Goal: Information Seeking & Learning: Learn about a topic

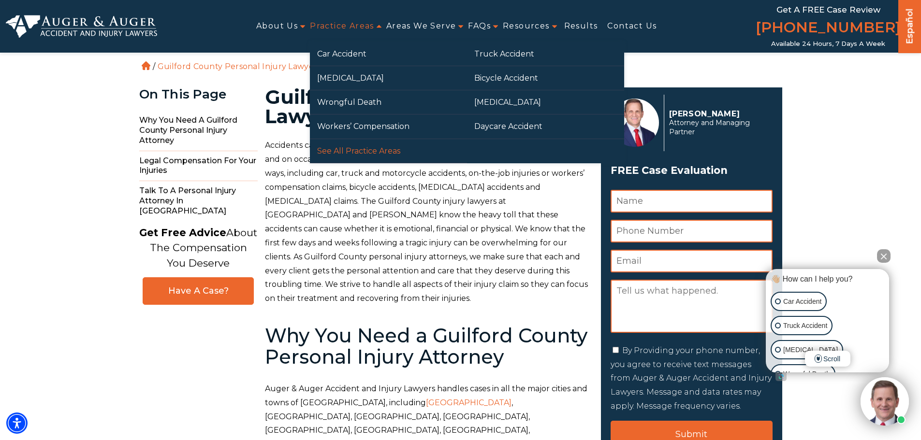
click at [332, 152] on link "See All Practice Areas" at bounding box center [388, 151] width 157 height 24
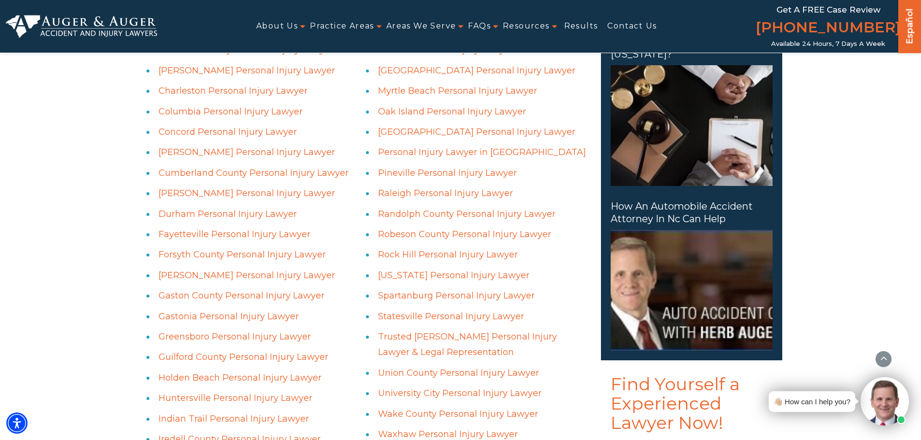
scroll to position [677, 0]
click at [238, 339] on link "Greensboro Personal Injury Lawyer" at bounding box center [235, 337] width 152 height 11
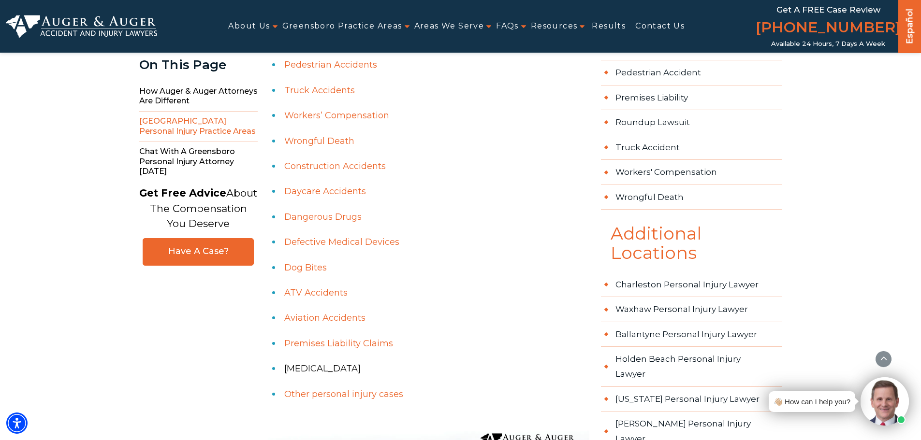
scroll to position [870, 0]
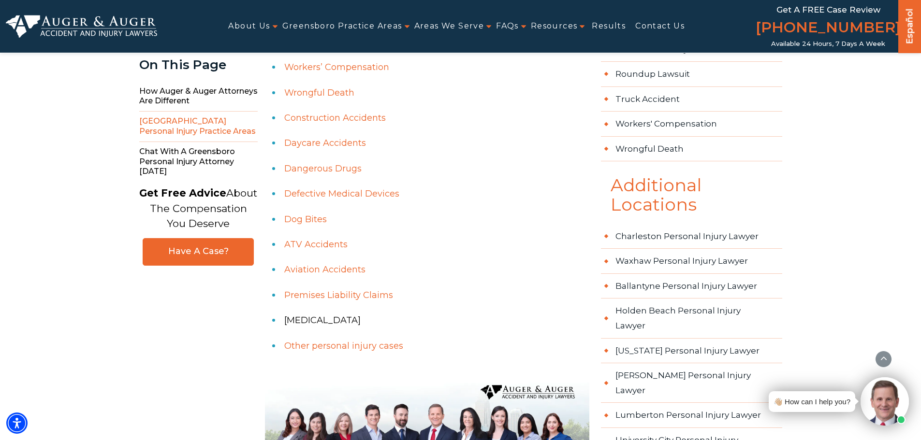
click at [347, 290] on link "Premises Liability Claims" at bounding box center [338, 295] width 109 height 11
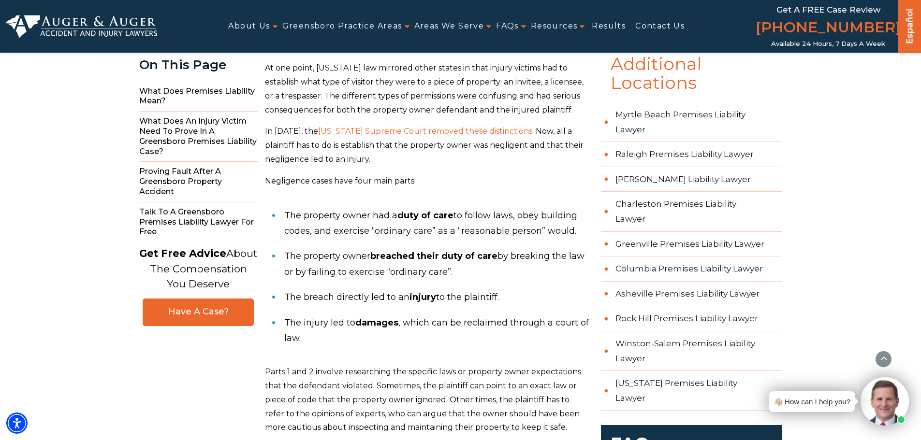
scroll to position [1015, 0]
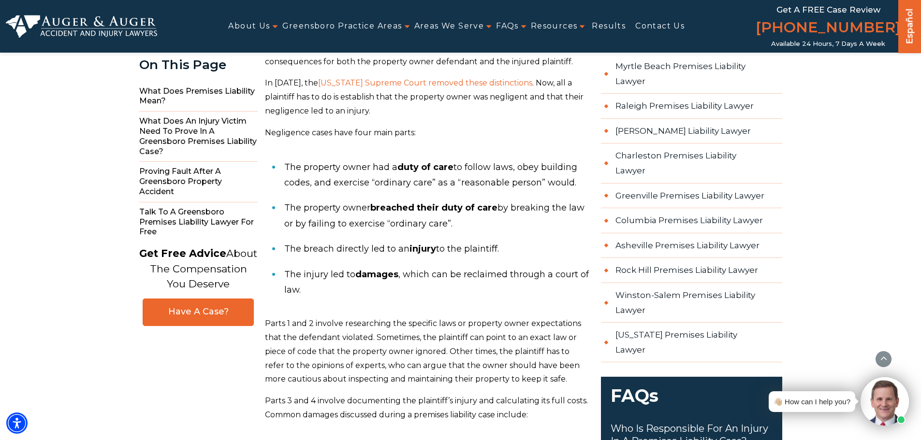
drag, startPoint x: 454, startPoint y: 217, endPoint x: 394, endPoint y: 295, distance: 97.9
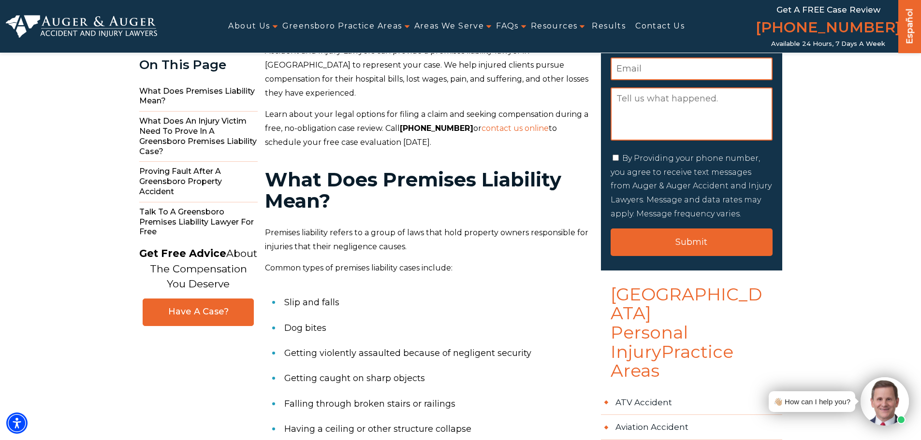
scroll to position [0, 0]
